Goal: Task Accomplishment & Management: Use online tool/utility

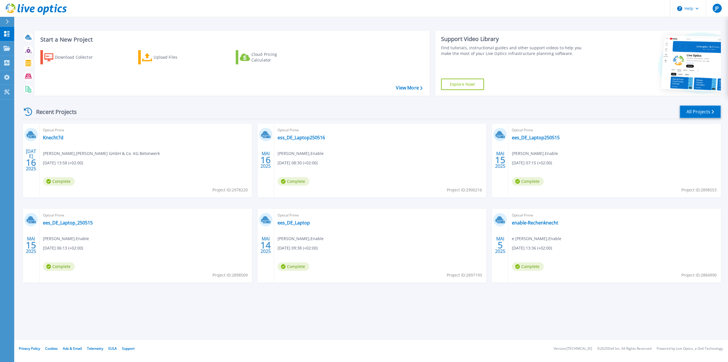
click at [690, 111] on link "All Projects" at bounding box center [700, 111] width 41 height 13
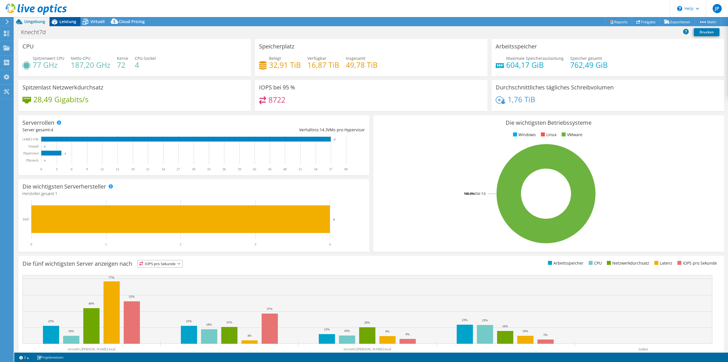
click at [63, 23] on span "Leistung" at bounding box center [67, 21] width 17 height 5
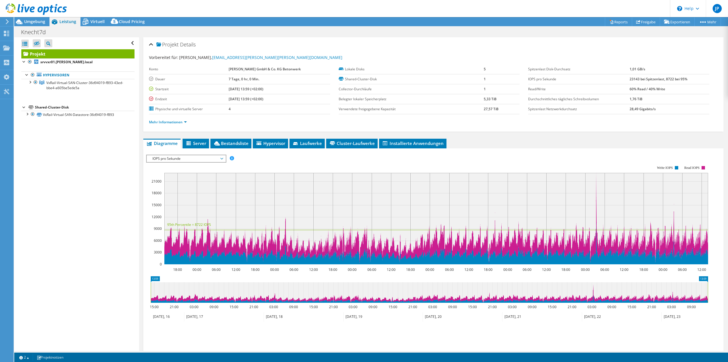
click at [24, 107] on div at bounding box center [24, 107] width 6 height 6
click at [26, 114] on div at bounding box center [27, 114] width 6 height 6
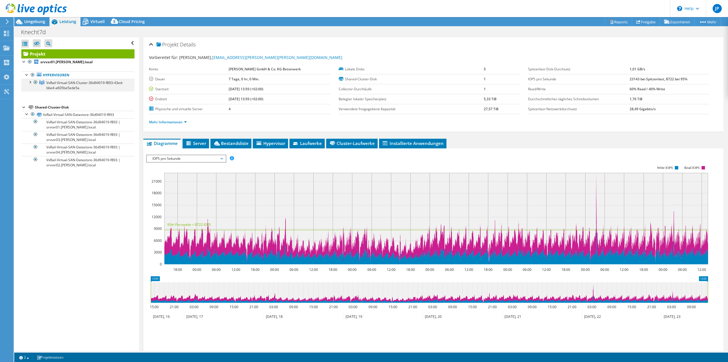
click at [30, 82] on div at bounding box center [30, 82] width 6 height 6
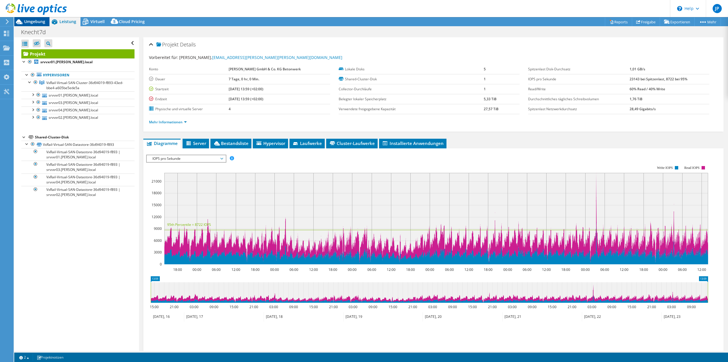
click at [39, 23] on span "Umgebung" at bounding box center [34, 21] width 21 height 5
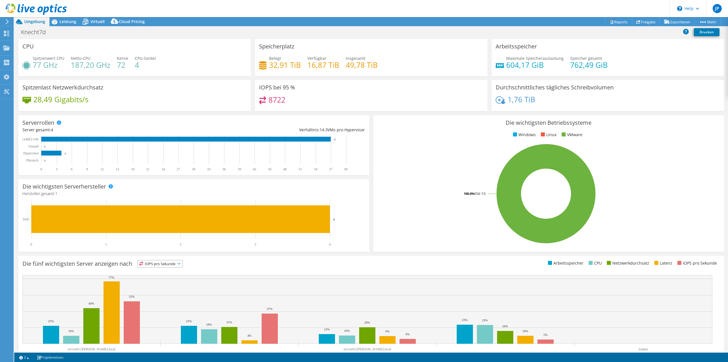
click at [30, 7] on icon at bounding box center [36, 9] width 61 height 12
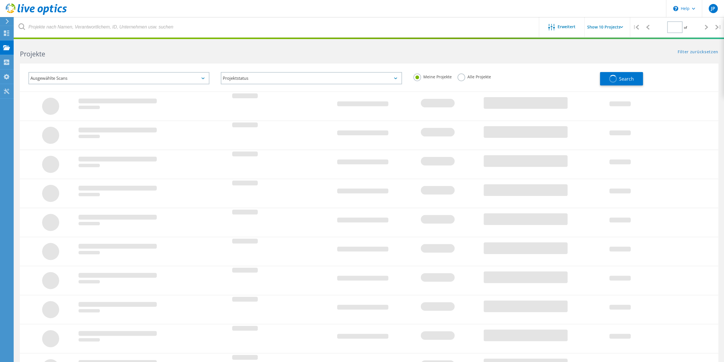
type input "1"
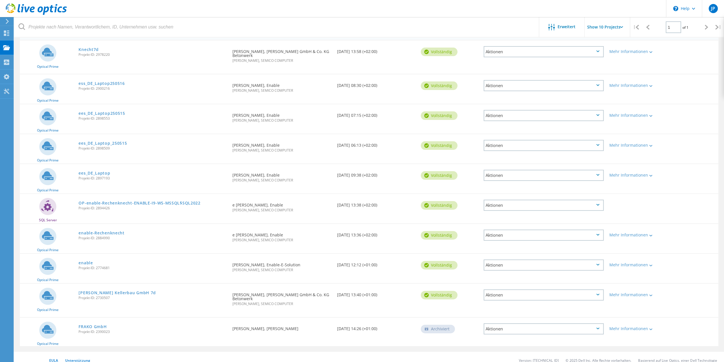
scroll to position [71, 0]
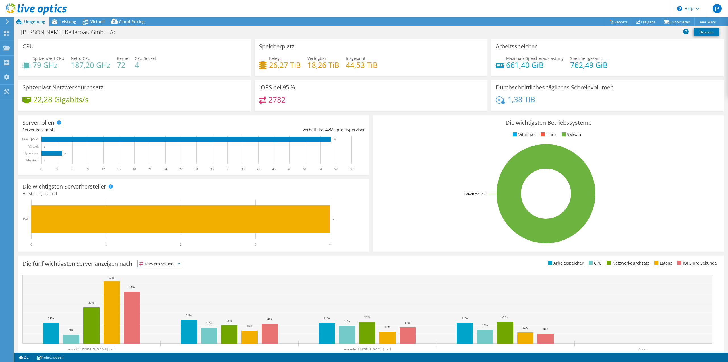
select select "USD"
click at [60, 19] on div at bounding box center [33, 9] width 67 height 19
click at [70, 22] on span "Leistung" at bounding box center [67, 21] width 17 height 5
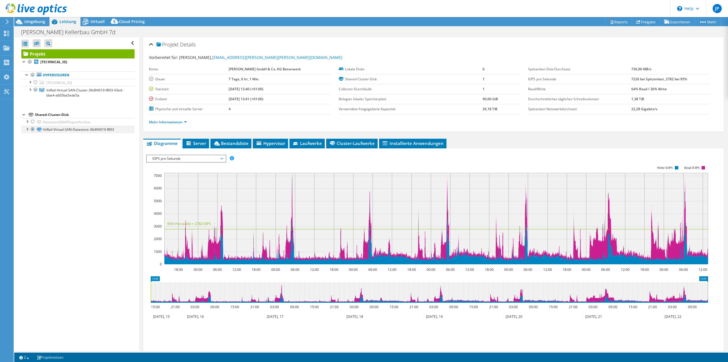
click at [28, 128] on div at bounding box center [27, 129] width 6 height 6
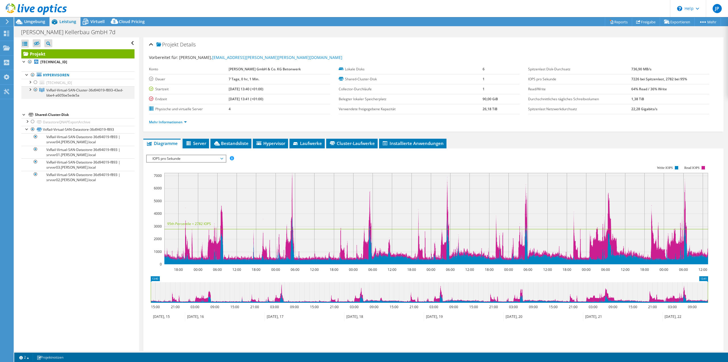
click at [30, 89] on div at bounding box center [30, 89] width 6 height 6
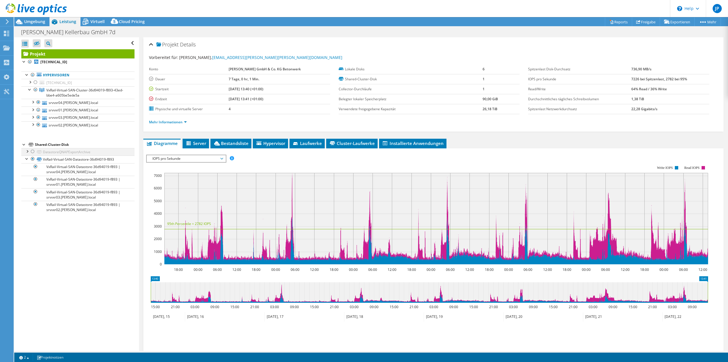
click at [34, 150] on div at bounding box center [33, 151] width 6 height 7
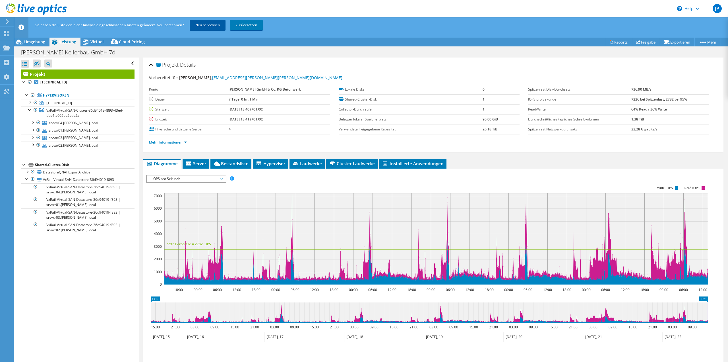
click at [203, 28] on link "Neu berechnen" at bounding box center [208, 25] width 36 height 10
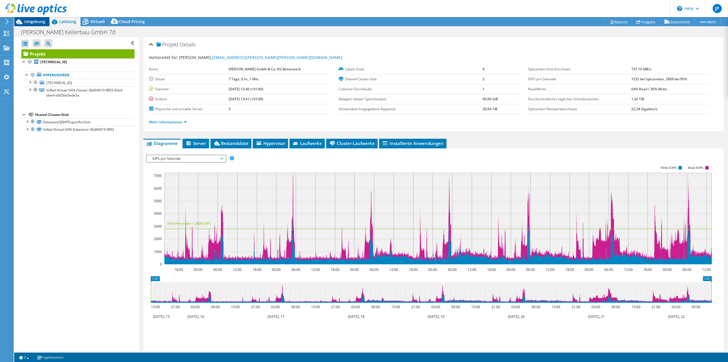
click at [29, 24] on span "Umgebung" at bounding box center [34, 21] width 21 height 5
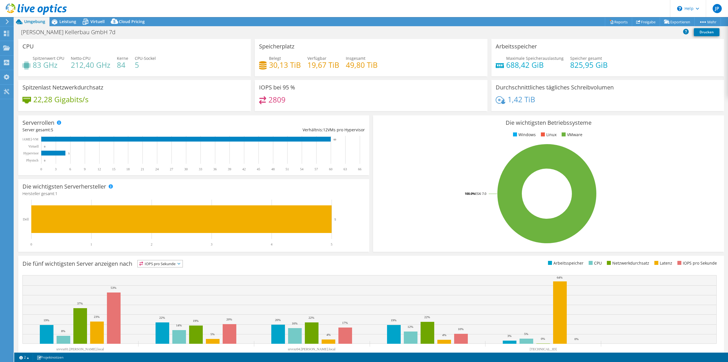
click at [29, 20] on span "Umgebung" at bounding box center [34, 21] width 21 height 5
click at [57, 20] on icon at bounding box center [55, 22] width 10 height 10
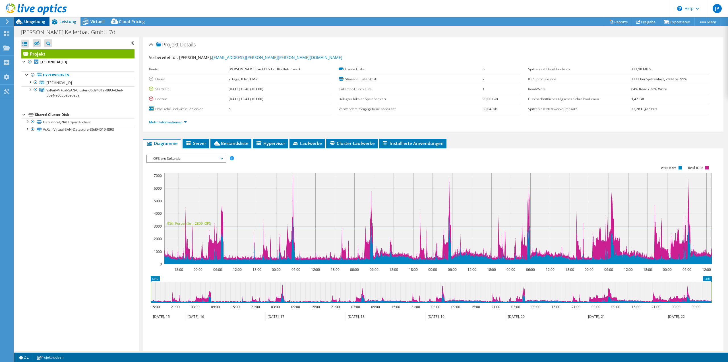
click at [44, 22] on span "Umgebung" at bounding box center [34, 21] width 21 height 5
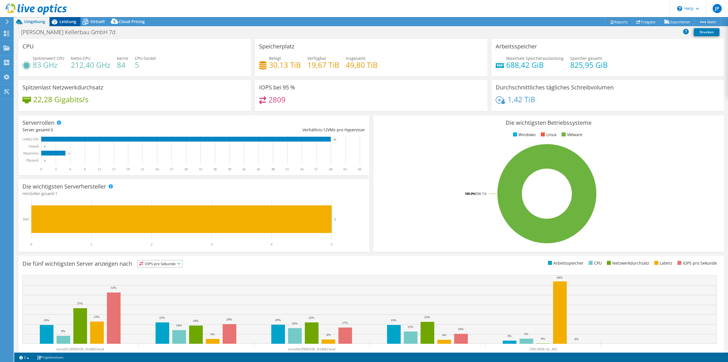
click at [69, 21] on span "Leistung" at bounding box center [67, 21] width 17 height 5
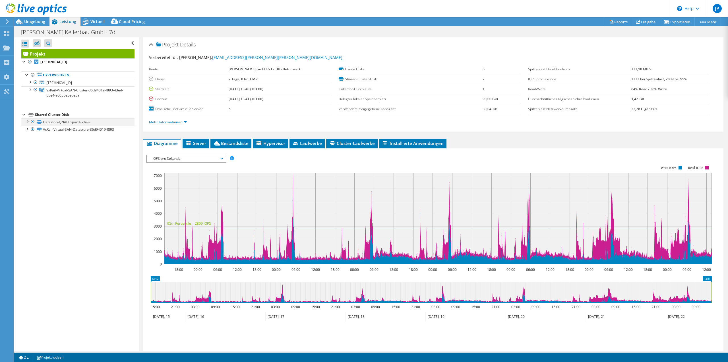
click at [33, 121] on div at bounding box center [33, 121] width 6 height 7
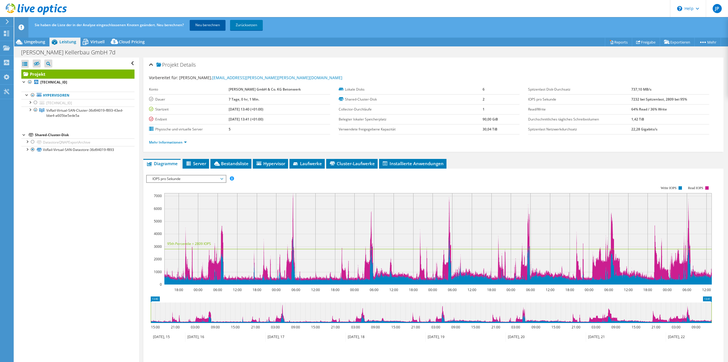
click at [212, 25] on link "Neu berechnen" at bounding box center [208, 25] width 36 height 10
click at [36, 44] on span "Umgebung" at bounding box center [34, 41] width 21 height 5
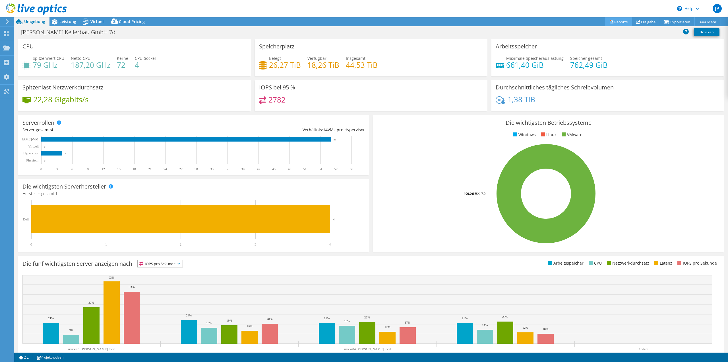
click at [608, 19] on link "Reports" at bounding box center [618, 21] width 27 height 9
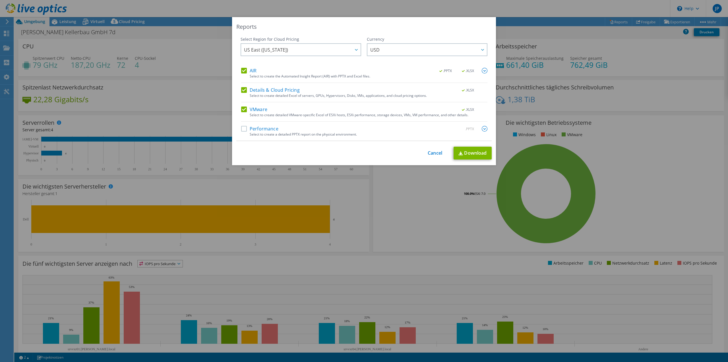
click at [619, 86] on div "Reports Select Region for Cloud Pricing Asia Pacific (Hong Kong) Asia Pacific (…" at bounding box center [364, 180] width 728 height 327
